Goal: Find contact information: Find contact information

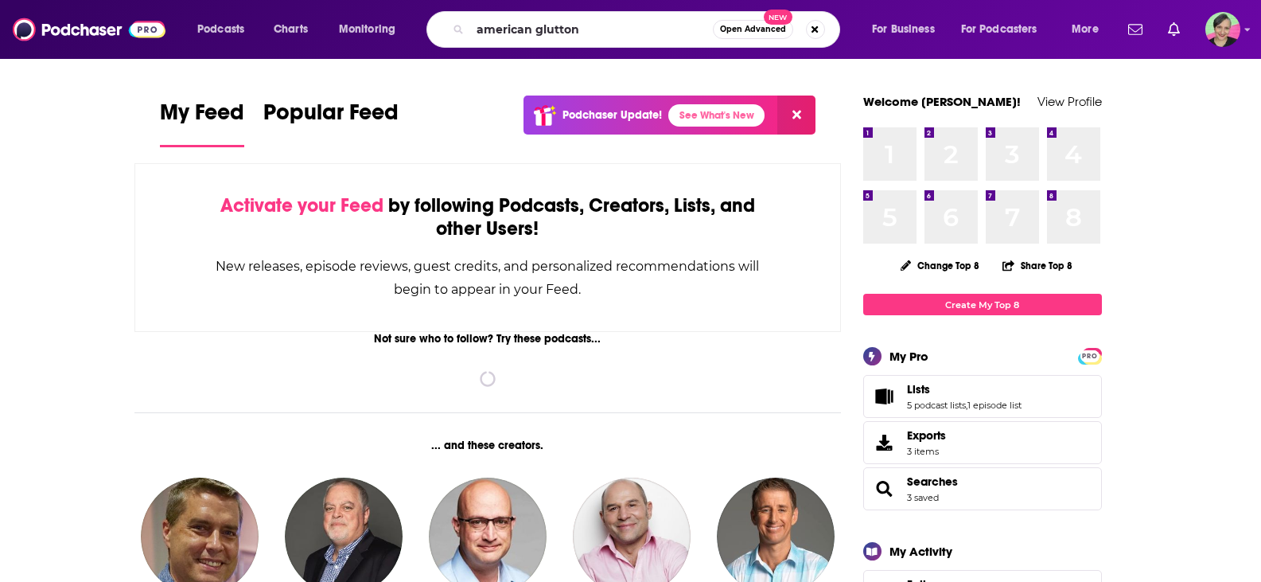
type input "american glutton"
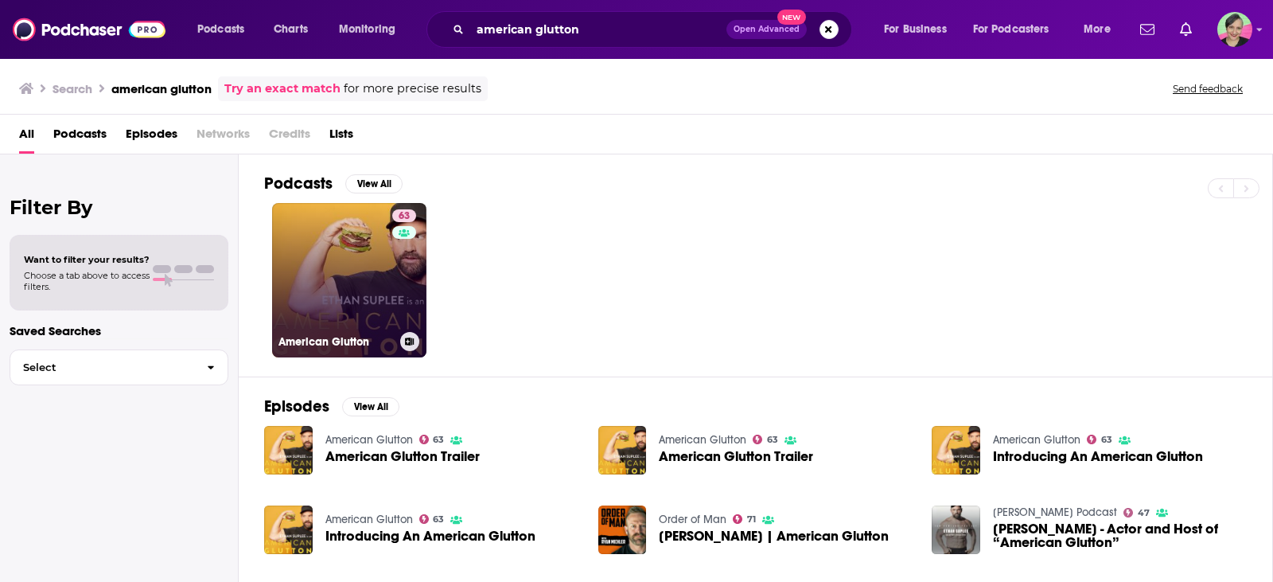
click at [316, 224] on link "63 American Glutton" at bounding box center [349, 280] width 154 height 154
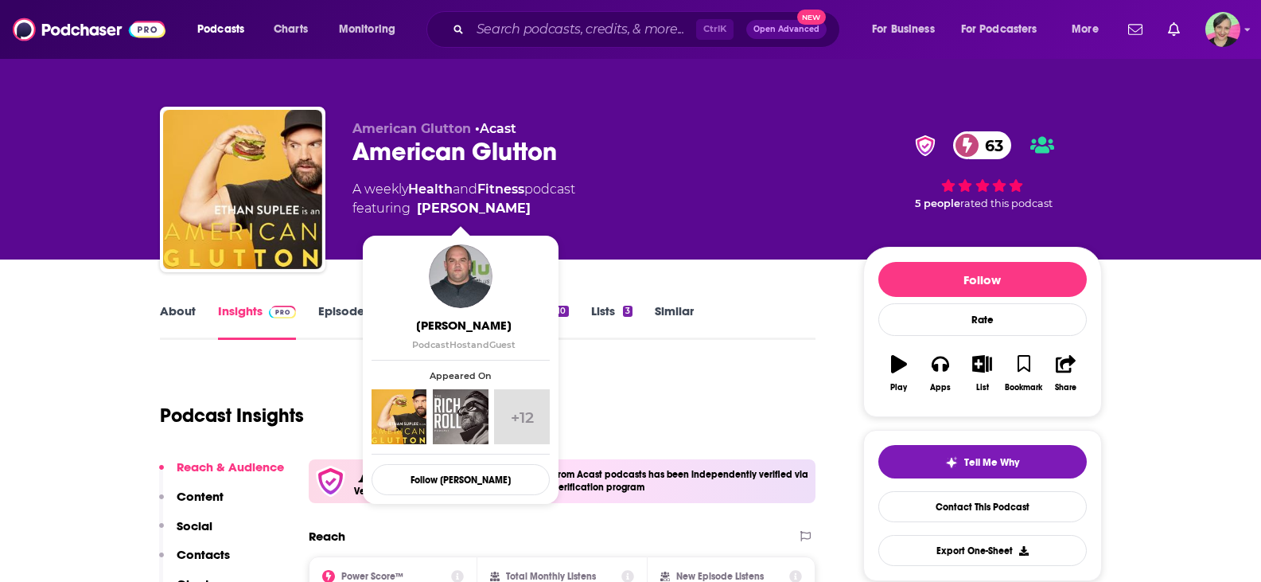
drag, startPoint x: 524, startPoint y: 204, endPoint x: 502, endPoint y: 208, distance: 22.6
click at [502, 208] on span "featuring [PERSON_NAME]" at bounding box center [463, 208] width 223 height 19
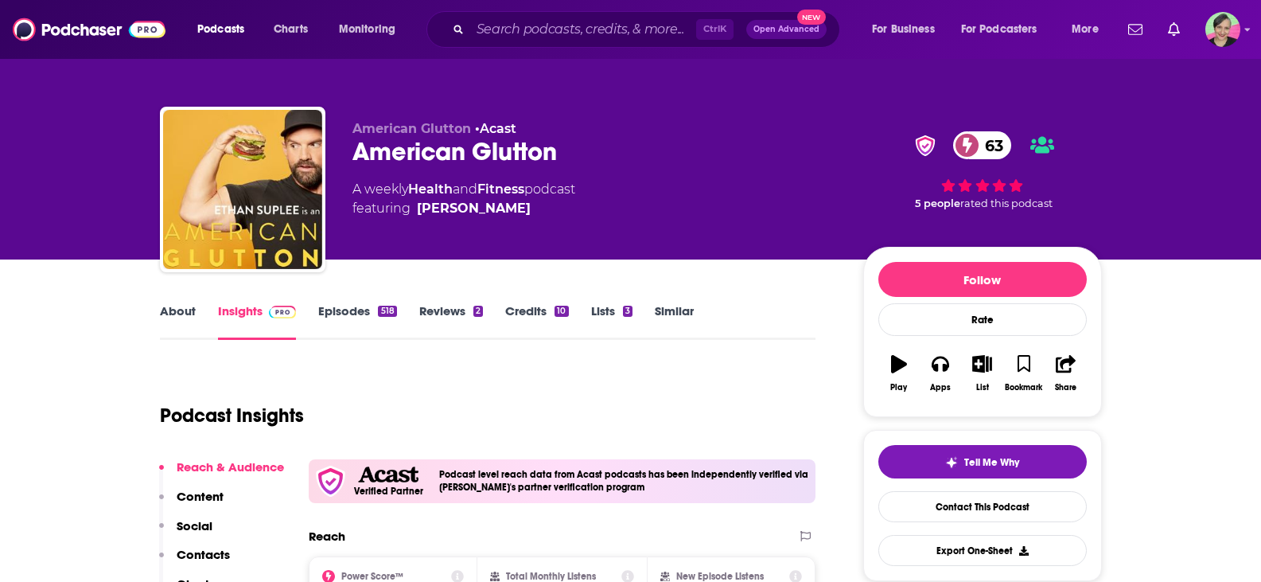
copy span "[PERSON_NAME]"
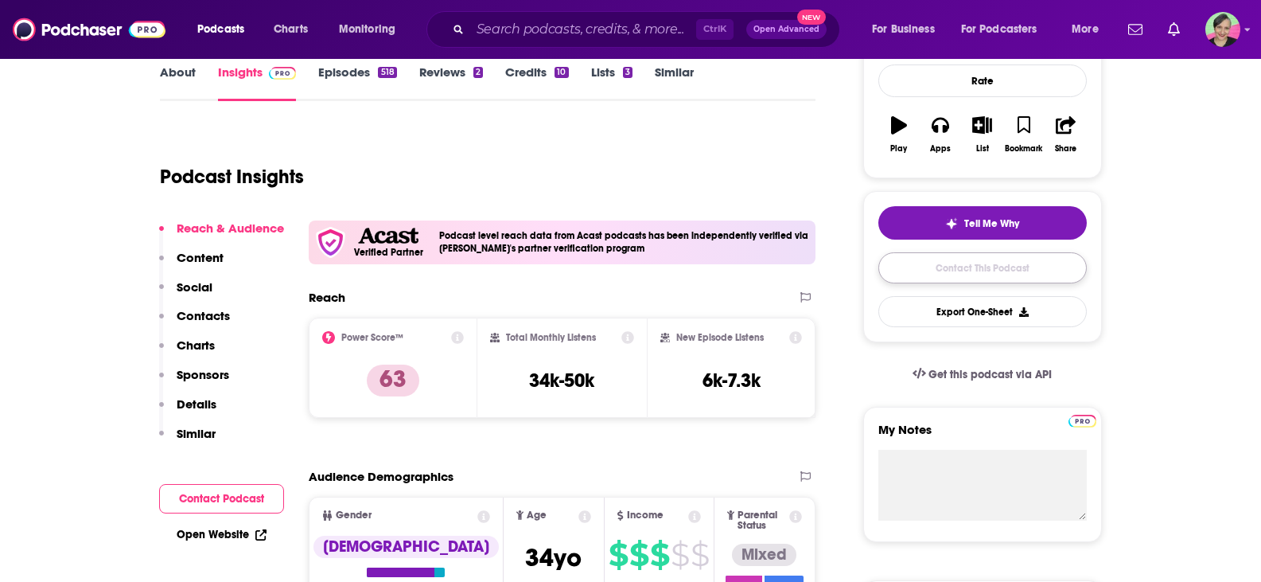
click at [1026, 270] on link "Contact This Podcast" at bounding box center [982, 267] width 208 height 31
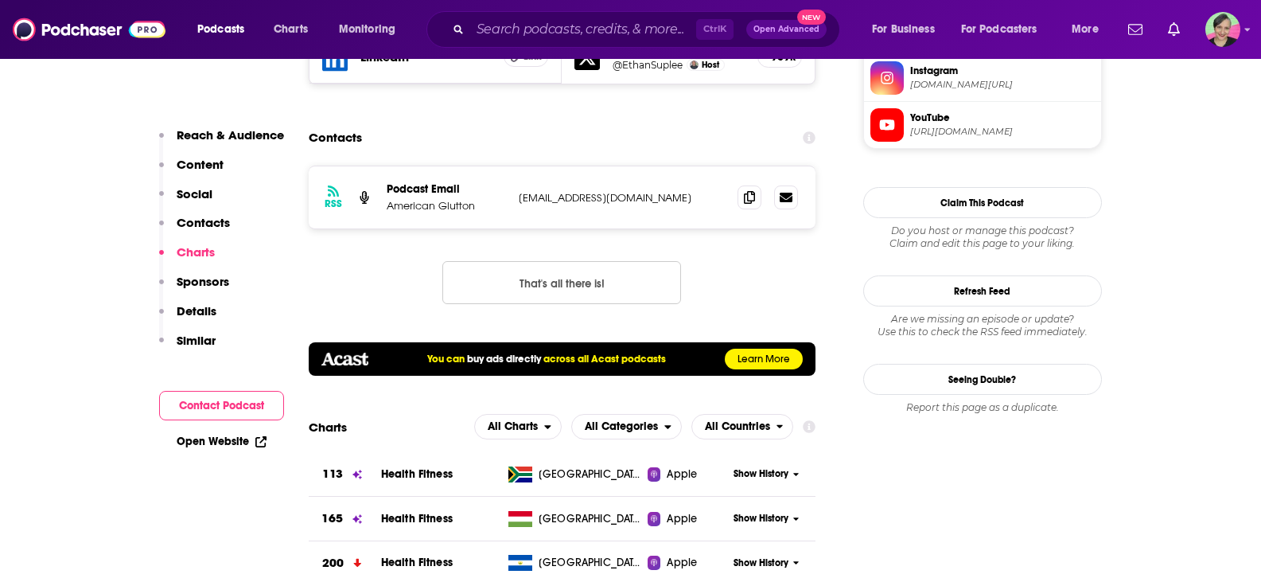
scroll to position [1591, 0]
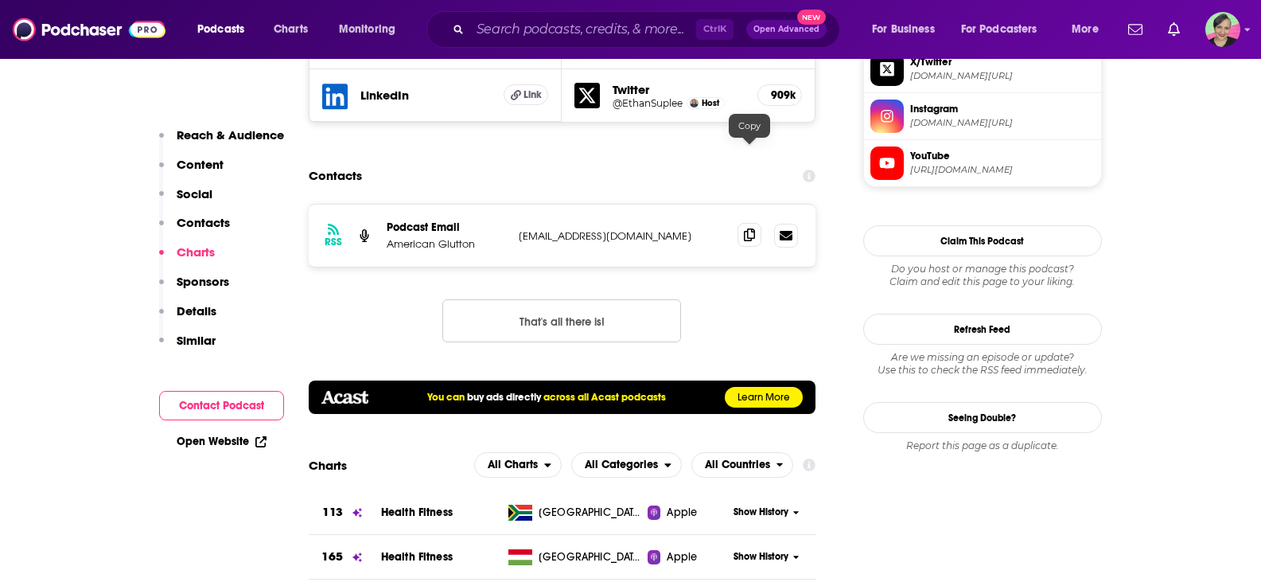
click at [749, 228] on icon at bounding box center [749, 234] width 11 height 13
